Goal: Information Seeking & Learning: Learn about a topic

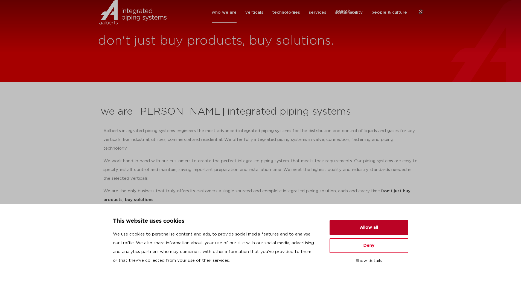
click at [384, 223] on button "Allow all" at bounding box center [368, 227] width 79 height 15
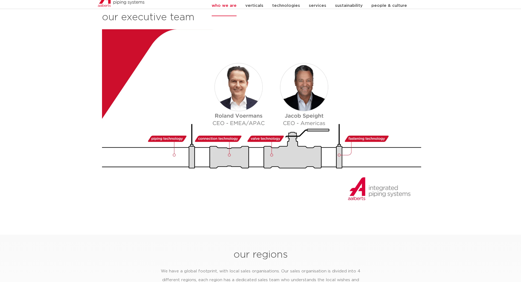
scroll to position [629, 0]
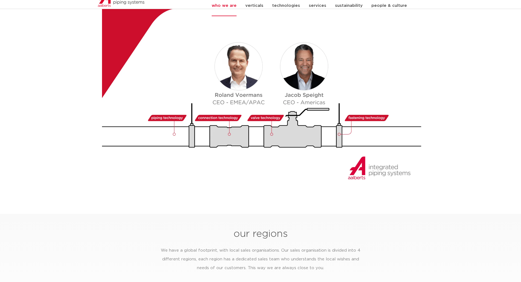
click at [275, 117] on img at bounding box center [262, 98] width 321 height 181
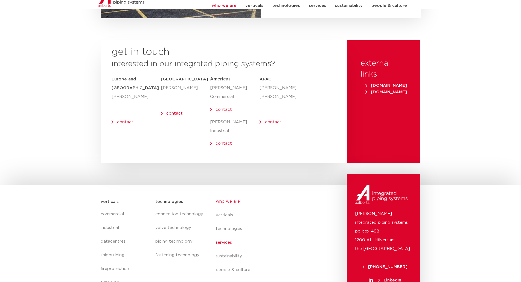
scroll to position [2219, 0]
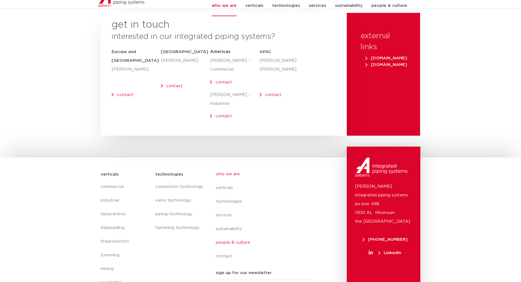
click at [236, 236] on link "people & culture" at bounding box center [266, 243] width 100 height 14
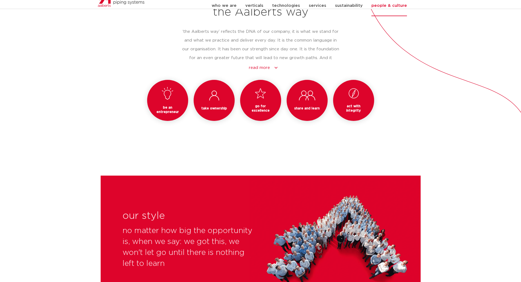
scroll to position [519, 0]
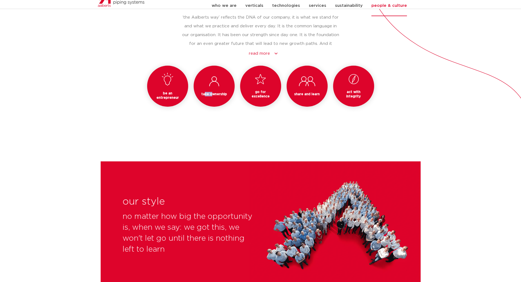
drag, startPoint x: 204, startPoint y: 95, endPoint x: 213, endPoint y: 95, distance: 8.2
click at [213, 95] on h3 "take ownership" at bounding box center [214, 94] width 28 height 4
drag, startPoint x: 263, startPoint y: 98, endPoint x: 279, endPoint y: 100, distance: 16.5
click at [278, 100] on div "be an entrepreneur take ownership go for excellence share and learn act with in…" at bounding box center [260, 95] width 325 height 58
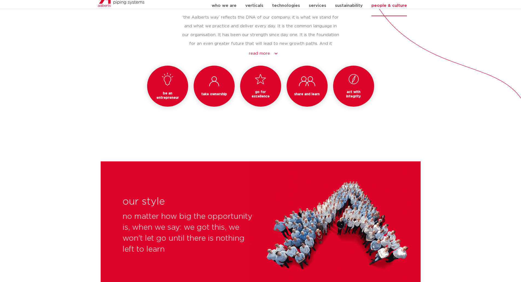
click at [294, 102] on div "share and learn" at bounding box center [307, 86] width 41 height 41
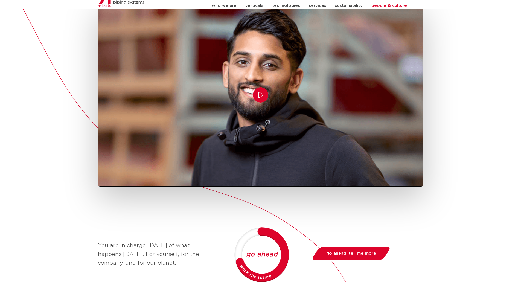
scroll to position [0, 0]
